Goal: Task Accomplishment & Management: Use online tool/utility

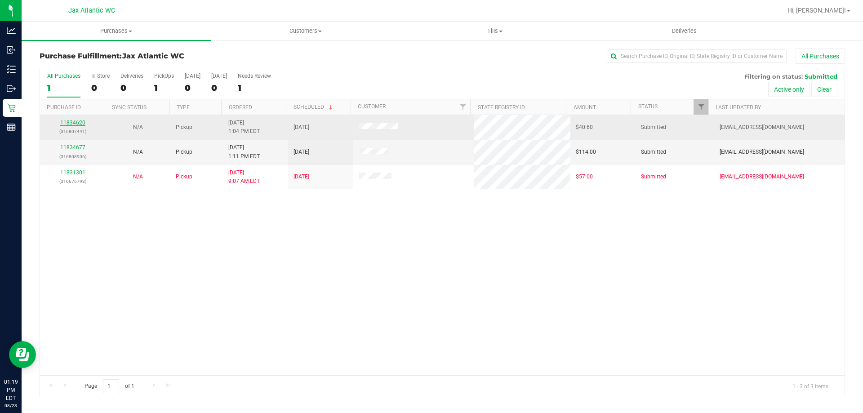
click at [74, 125] on link "11834620" at bounding box center [72, 123] width 25 height 6
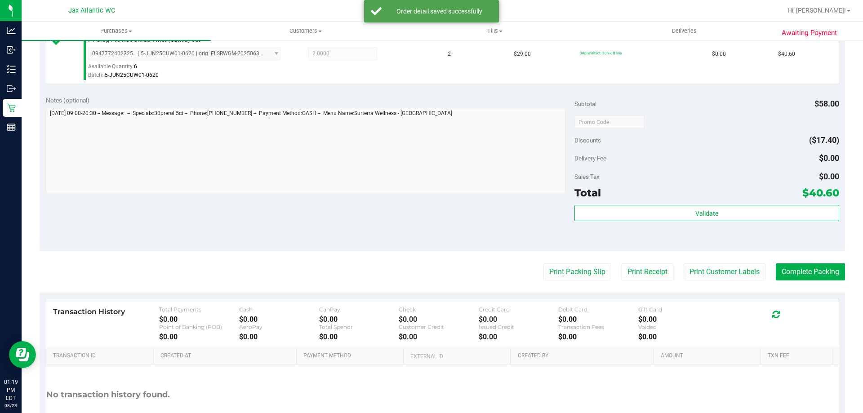
scroll to position [315, 0]
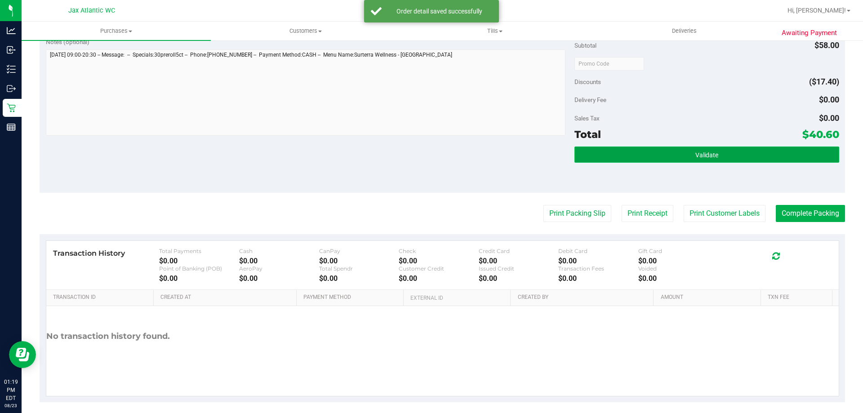
click at [669, 157] on button "Validate" at bounding box center [707, 155] width 264 height 16
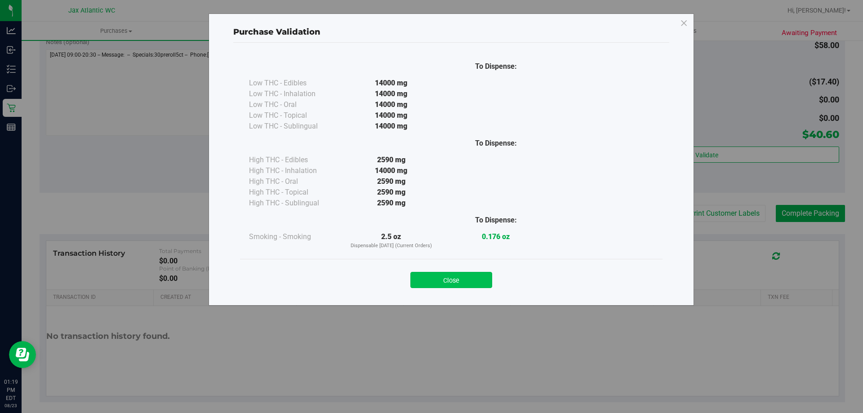
click at [469, 281] on button "Close" at bounding box center [451, 280] width 82 height 16
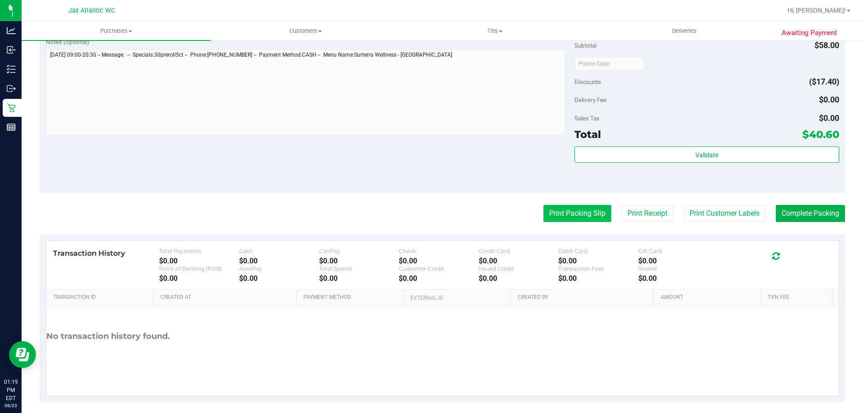
click at [563, 212] on button "Print Packing Slip" at bounding box center [578, 213] width 68 height 17
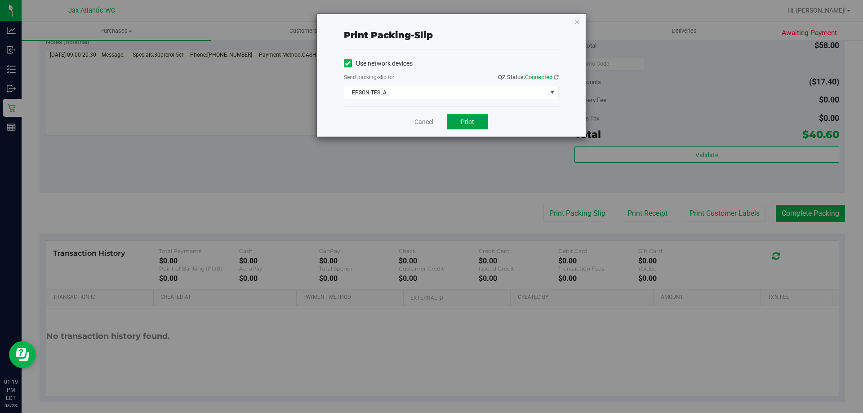
click at [476, 126] on button "Print" at bounding box center [467, 121] width 41 height 15
click at [417, 120] on link "Cancel" at bounding box center [423, 121] width 19 height 9
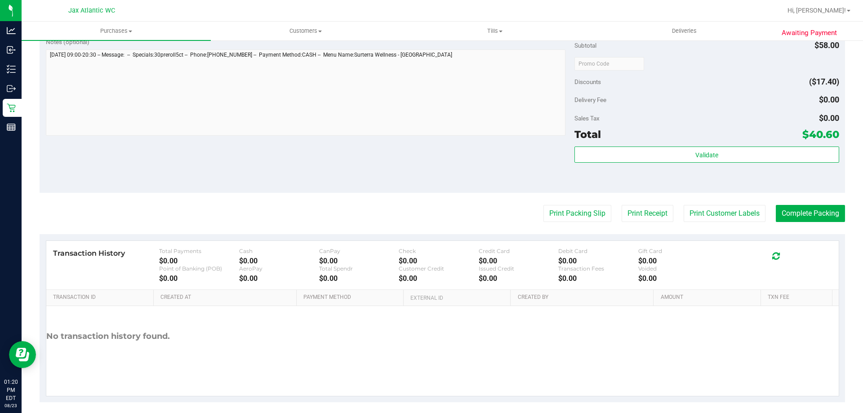
click at [809, 205] on purchase-details "Back Edit Purchase Cancel Purchase View Profile # 11834620 BioTrack ID: - Submi…" at bounding box center [443, 68] width 806 height 668
click at [810, 213] on button "Complete Packing" at bounding box center [810, 213] width 69 height 17
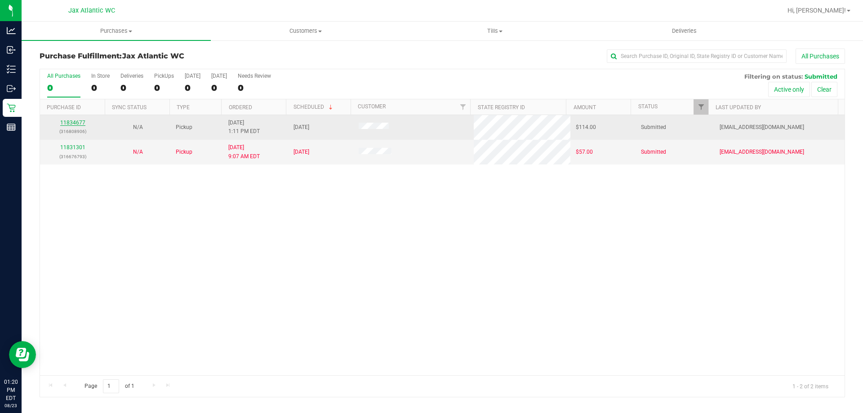
click at [68, 123] on link "11834677" at bounding box center [72, 123] width 25 height 6
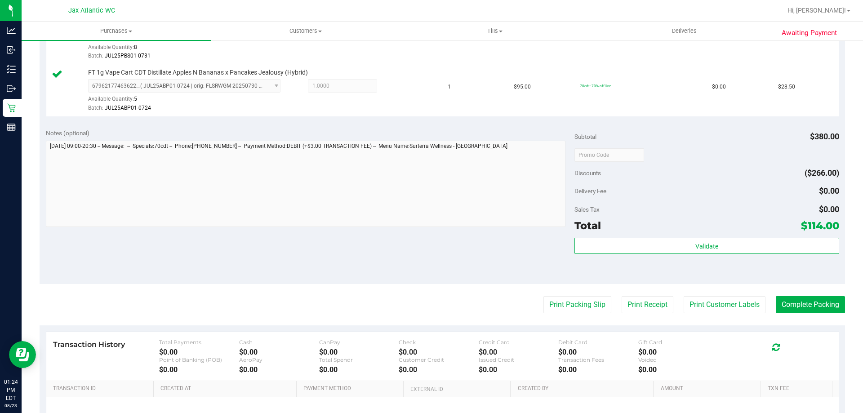
scroll to position [450, 0]
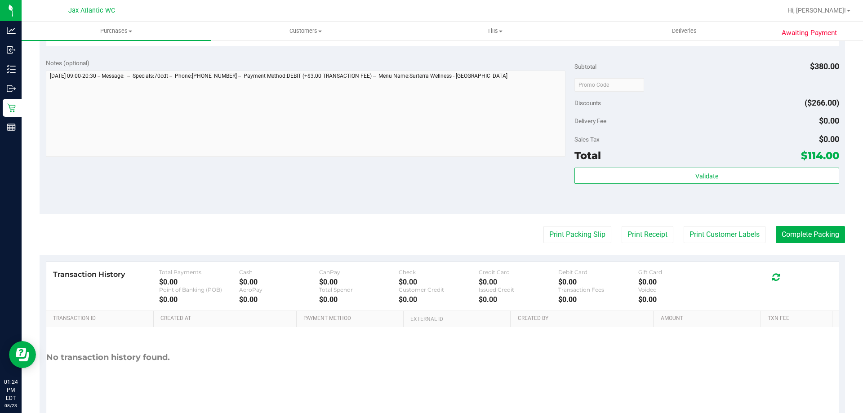
click at [622, 185] on div "Validate" at bounding box center [707, 188] width 264 height 40
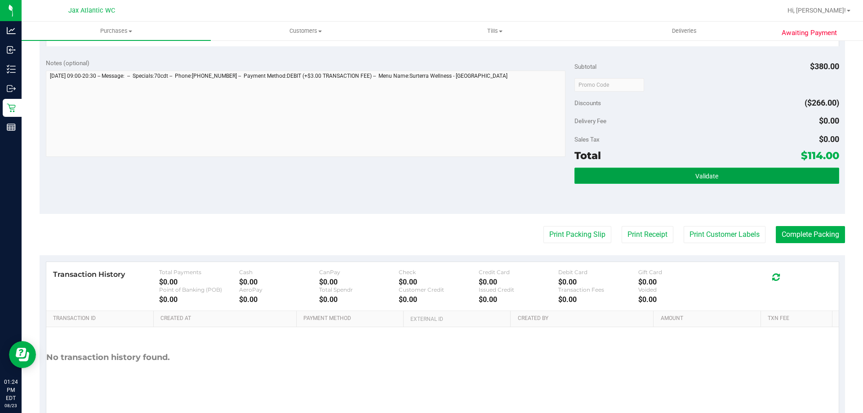
click at [614, 176] on button "Validate" at bounding box center [707, 176] width 264 height 16
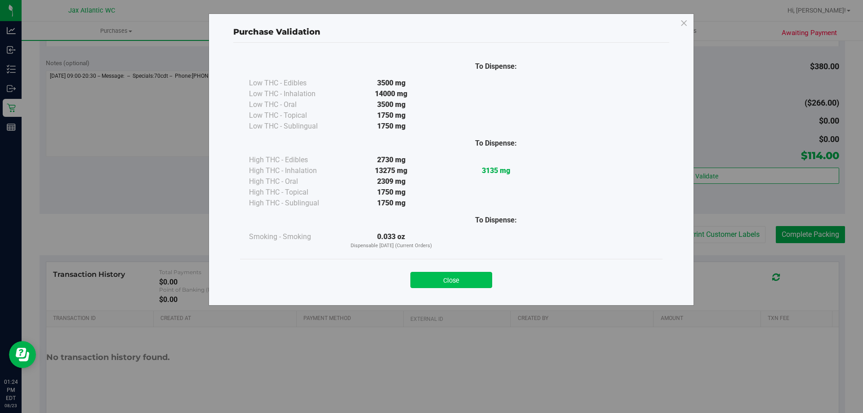
click at [472, 282] on button "Close" at bounding box center [451, 280] width 82 height 16
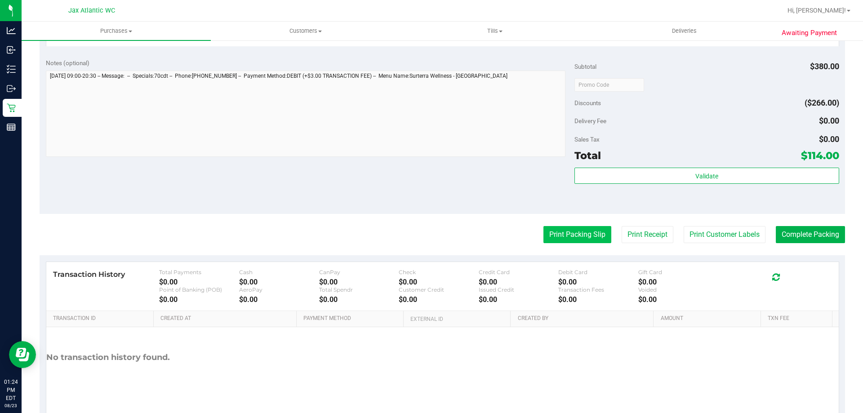
click at [551, 232] on button "Print Packing Slip" at bounding box center [578, 234] width 68 height 17
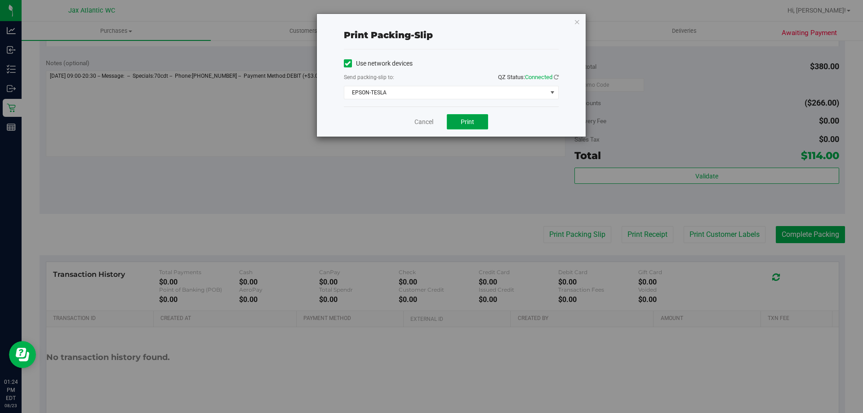
click at [461, 119] on span "Print" at bounding box center [467, 121] width 13 height 7
click at [425, 126] on link "Cancel" at bounding box center [423, 121] width 19 height 9
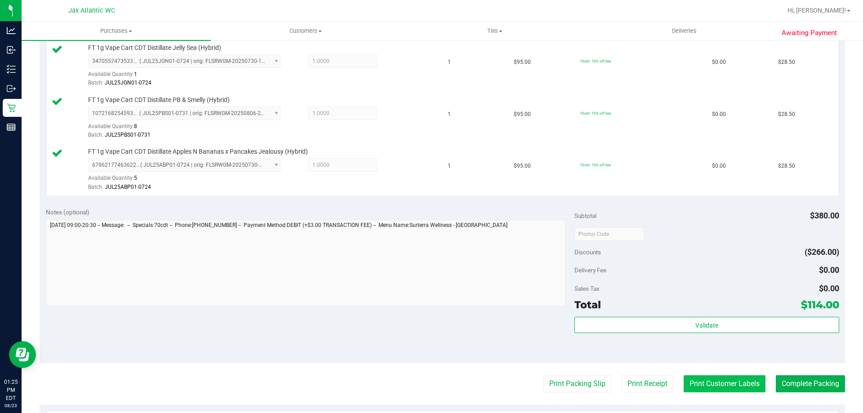
scroll to position [360, 0]
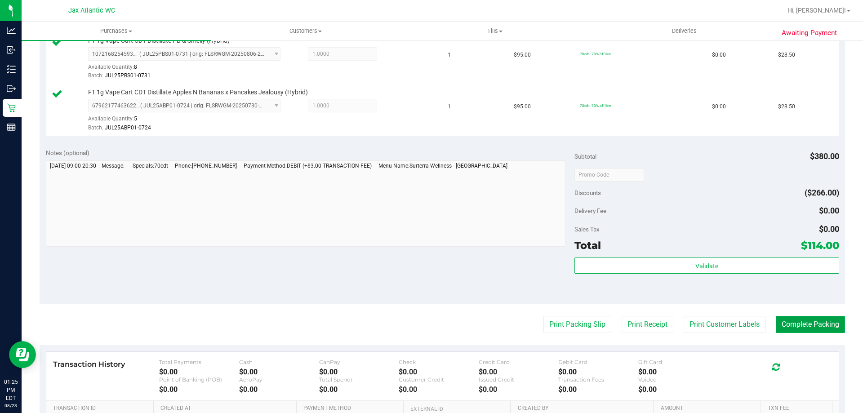
click at [793, 323] on button "Complete Packing" at bounding box center [810, 324] width 69 height 17
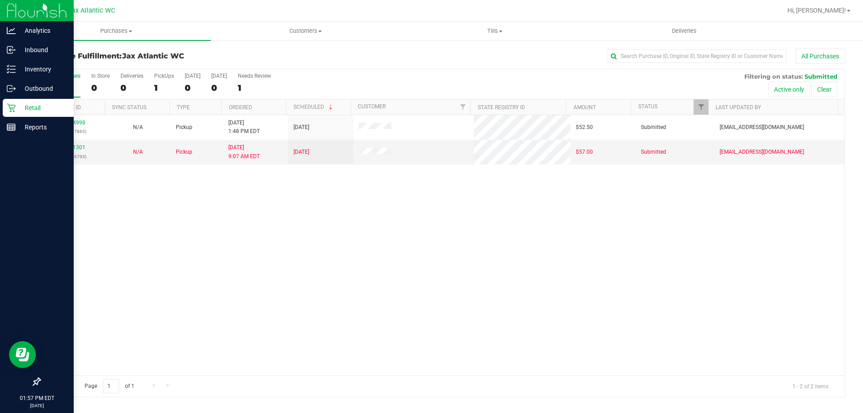
click at [16, 107] on p "Retail" at bounding box center [43, 107] width 54 height 11
